Goal: Find specific page/section: Find specific page/section

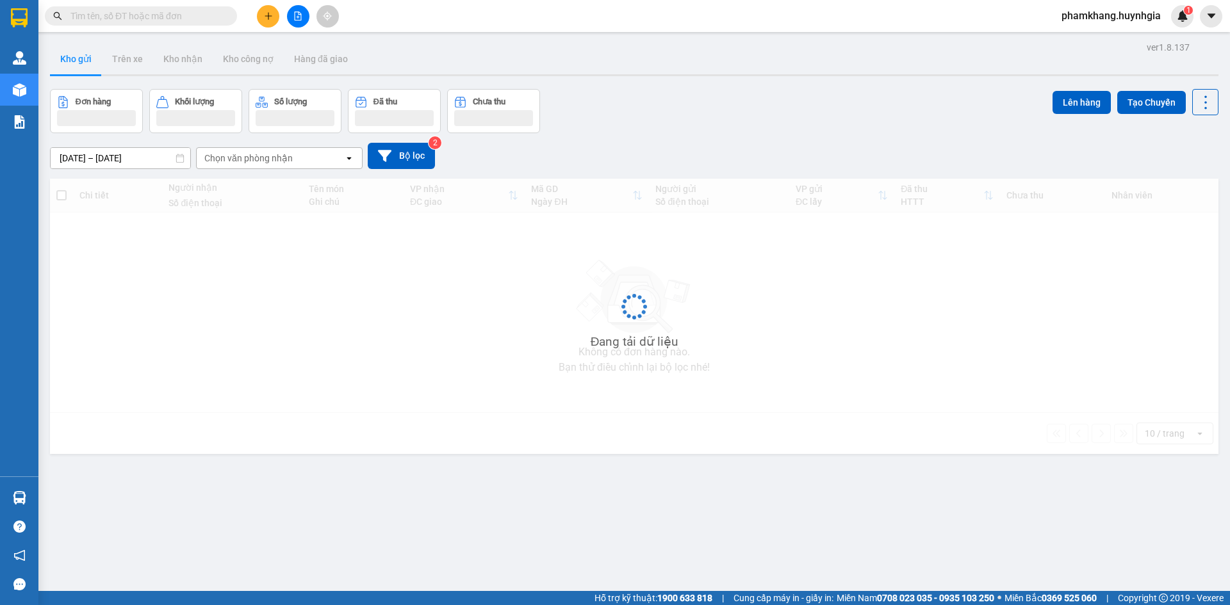
drag, startPoint x: 99, startPoint y: 17, endPoint x: 74, endPoint y: 14, distance: 25.8
click at [100, 17] on input "text" at bounding box center [145, 16] width 151 height 14
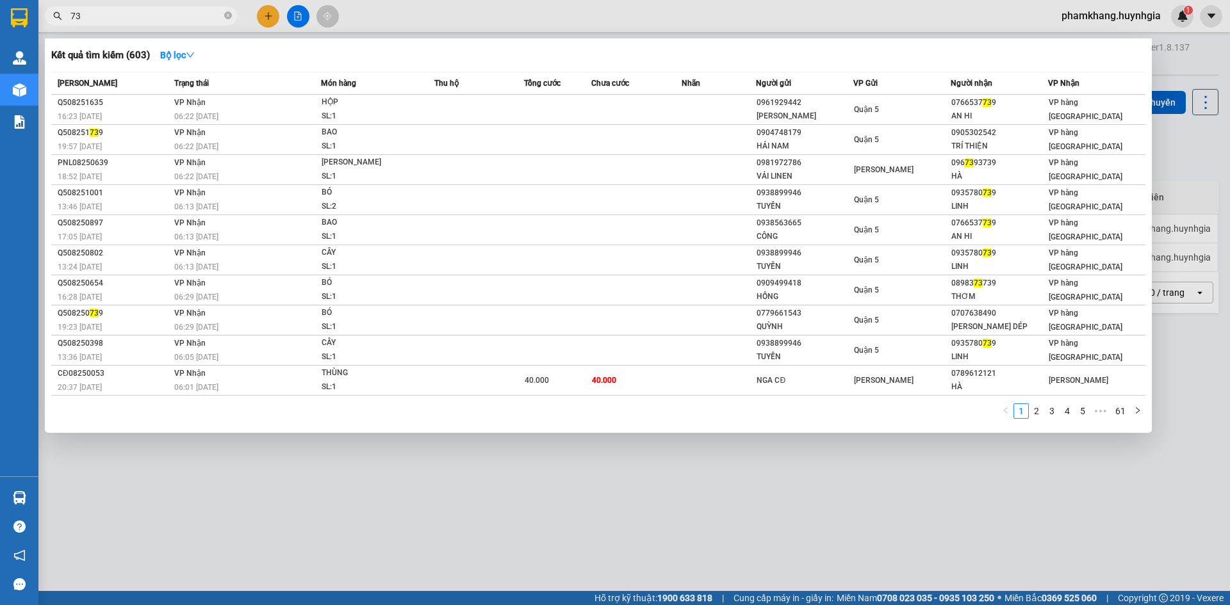
type input "7"
